Goal: Information Seeking & Learning: Learn about a topic

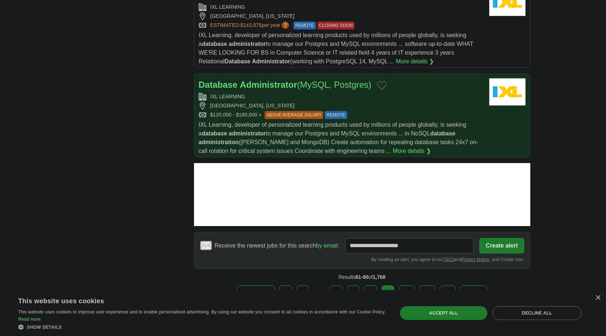
scroll to position [1008, 0]
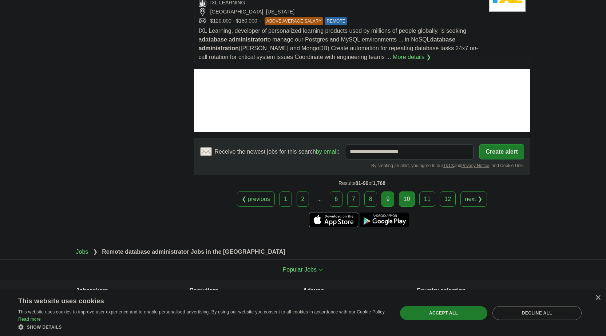
click at [403, 191] on link "10" at bounding box center [407, 198] width 16 height 15
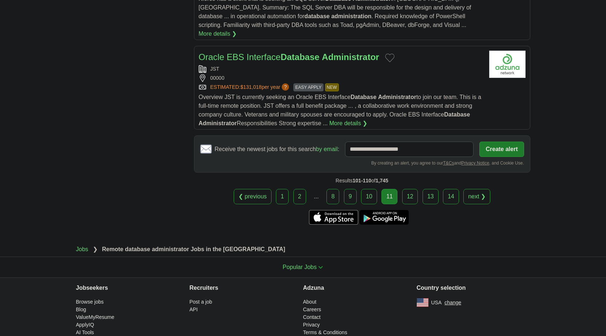
scroll to position [865, 0]
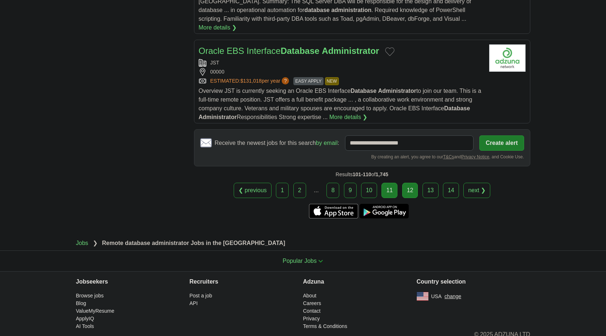
click at [407, 183] on link "12" at bounding box center [410, 190] width 16 height 15
click at [406, 183] on link "12" at bounding box center [410, 190] width 16 height 15
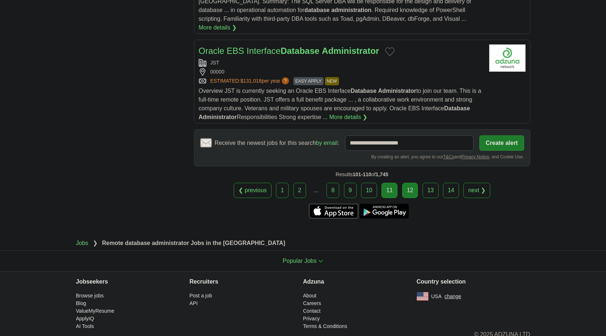
click at [410, 183] on link "12" at bounding box center [410, 190] width 16 height 15
click at [398, 183] on div "❮ previous 1 2 ... 8 9 10 11 next ❯" at bounding box center [362, 190] width 336 height 15
click at [417, 183] on link "12" at bounding box center [410, 190] width 16 height 15
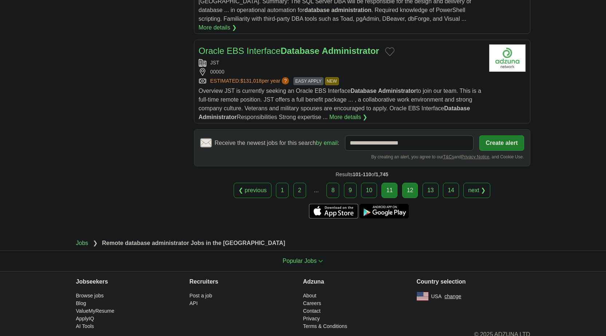
click at [417, 183] on link "12" at bounding box center [410, 190] width 16 height 15
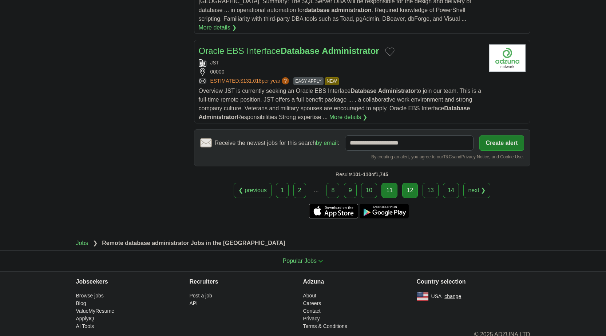
click at [415, 183] on link "12" at bounding box center [410, 190] width 16 height 15
